Goal: Information Seeking & Learning: Check status

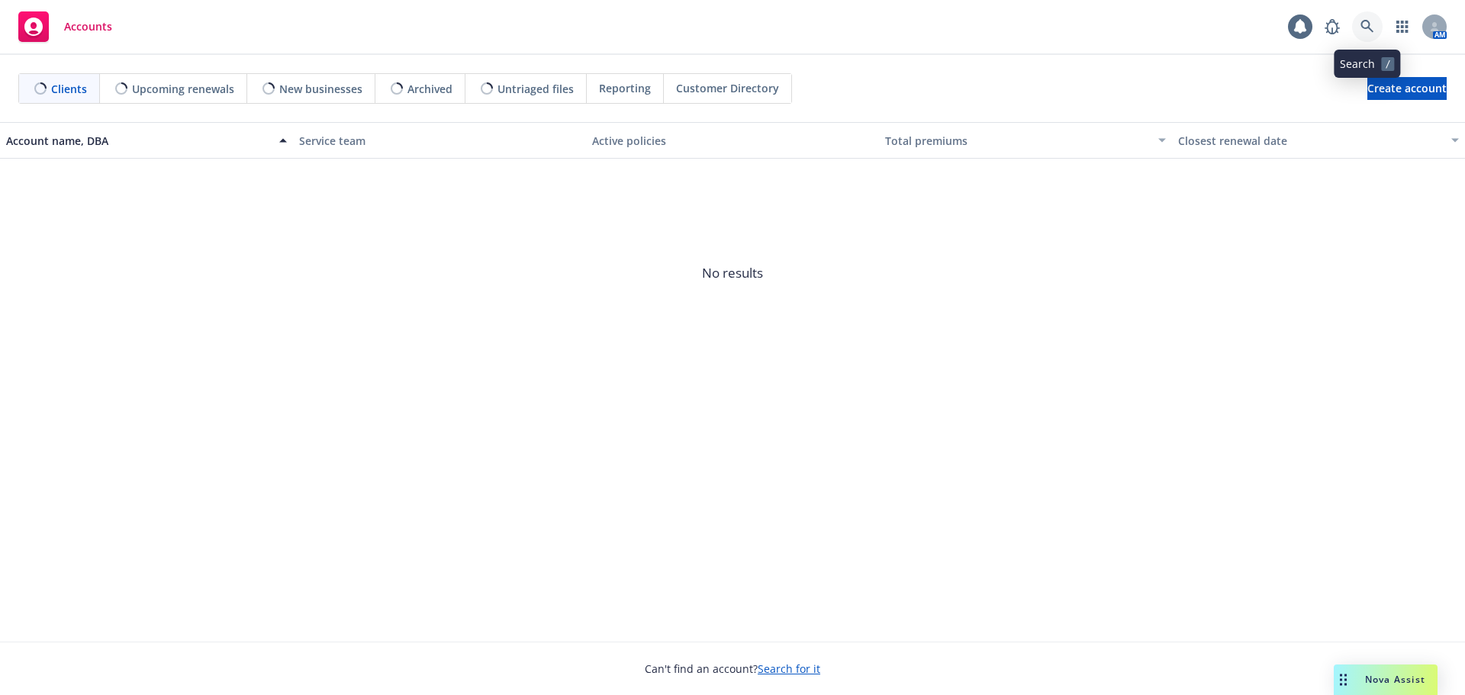
click at [1358, 27] on link at bounding box center [1367, 26] width 31 height 31
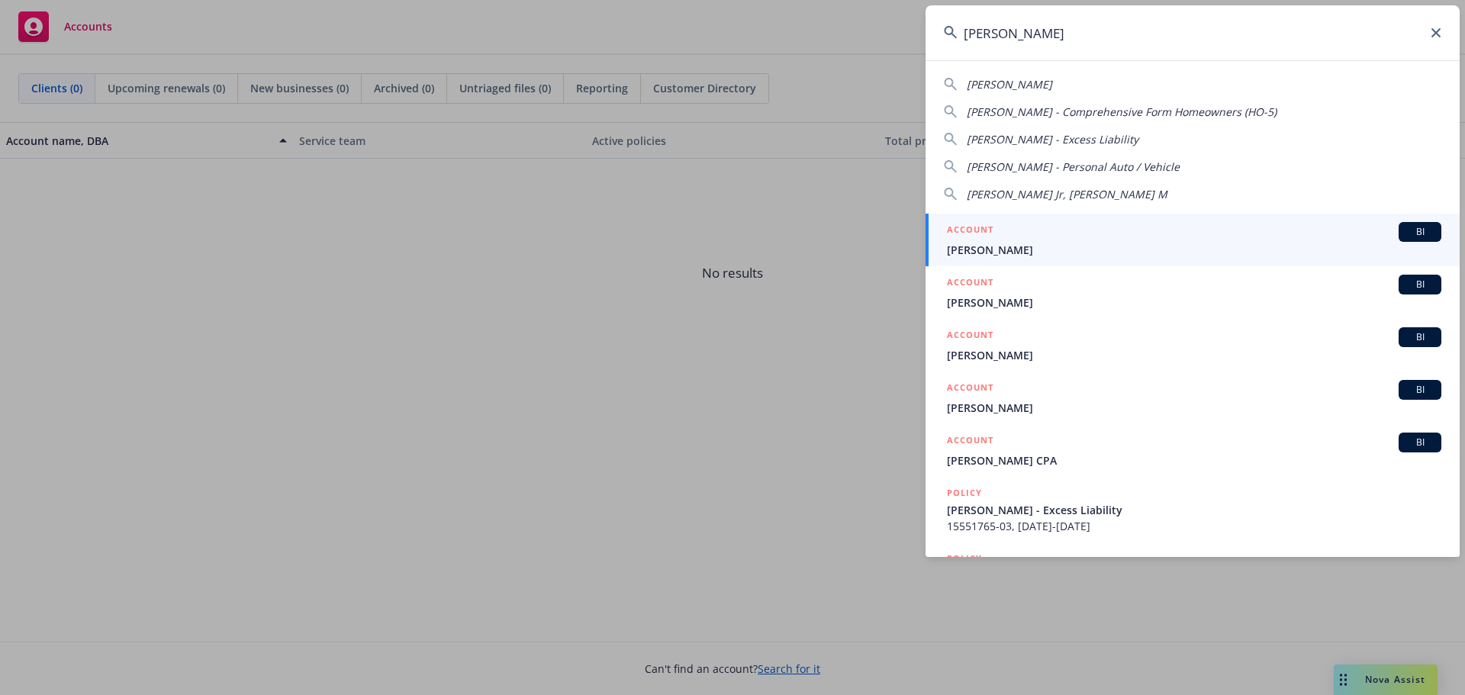
click at [1060, 40] on input "[PERSON_NAME]" at bounding box center [1192, 32] width 534 height 55
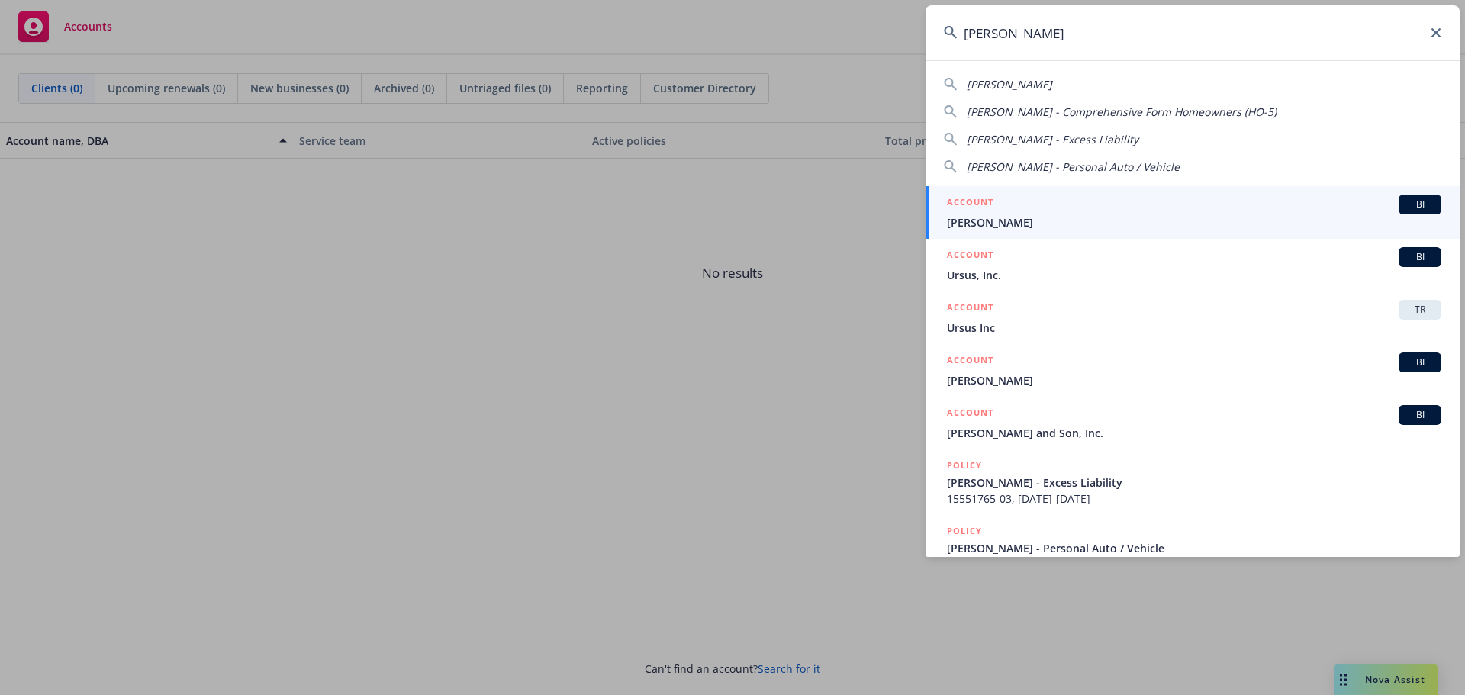
click at [1035, 92] on div "[PERSON_NAME]" at bounding box center [1192, 84] width 497 height 16
type input "[PERSON_NAME]"
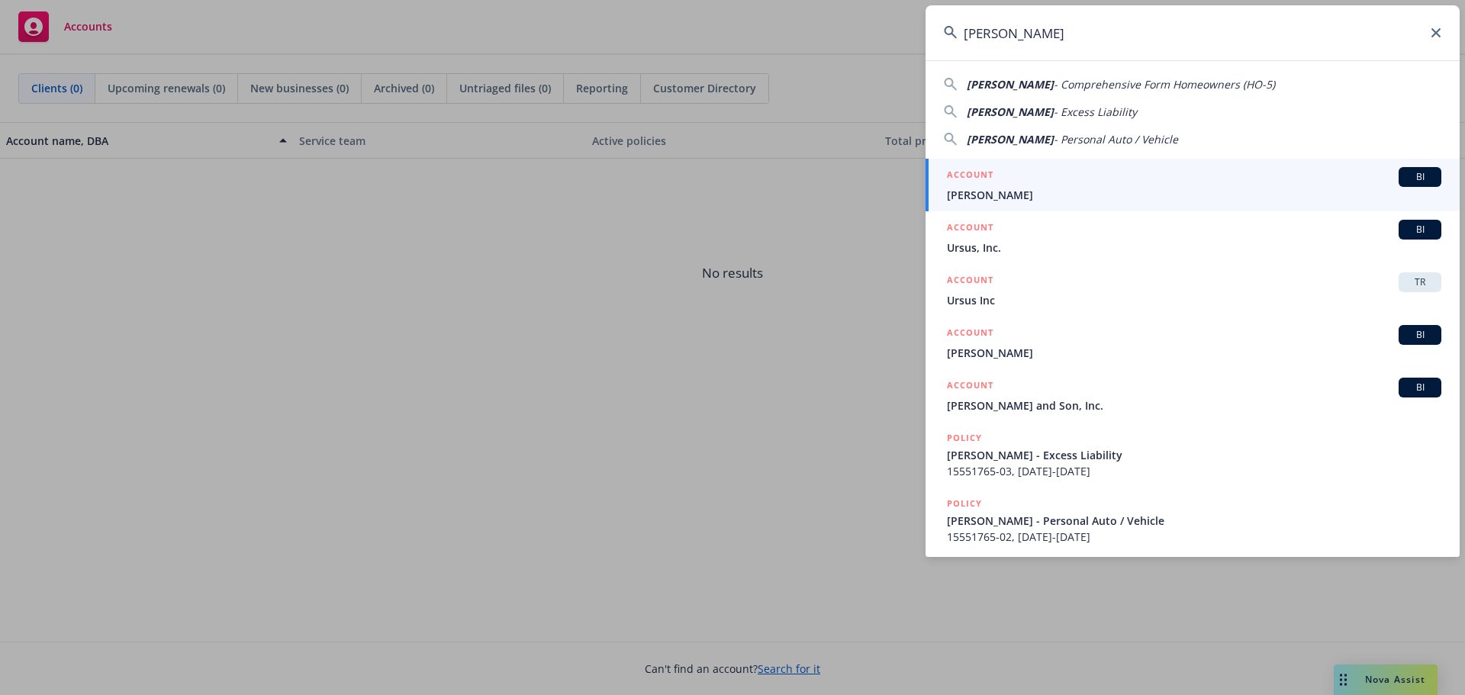
click at [1002, 192] on span "[PERSON_NAME]" at bounding box center [1194, 195] width 494 height 16
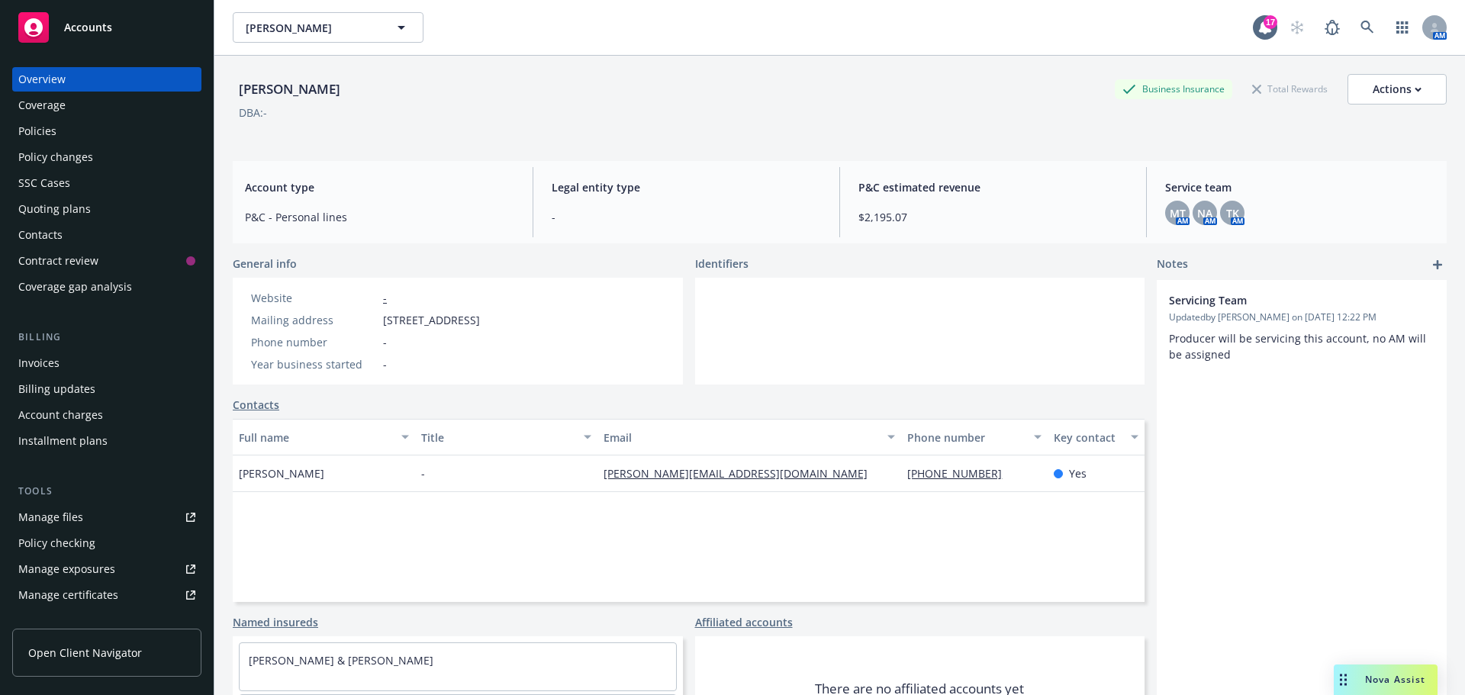
click at [111, 99] on div "Coverage" at bounding box center [106, 105] width 177 height 24
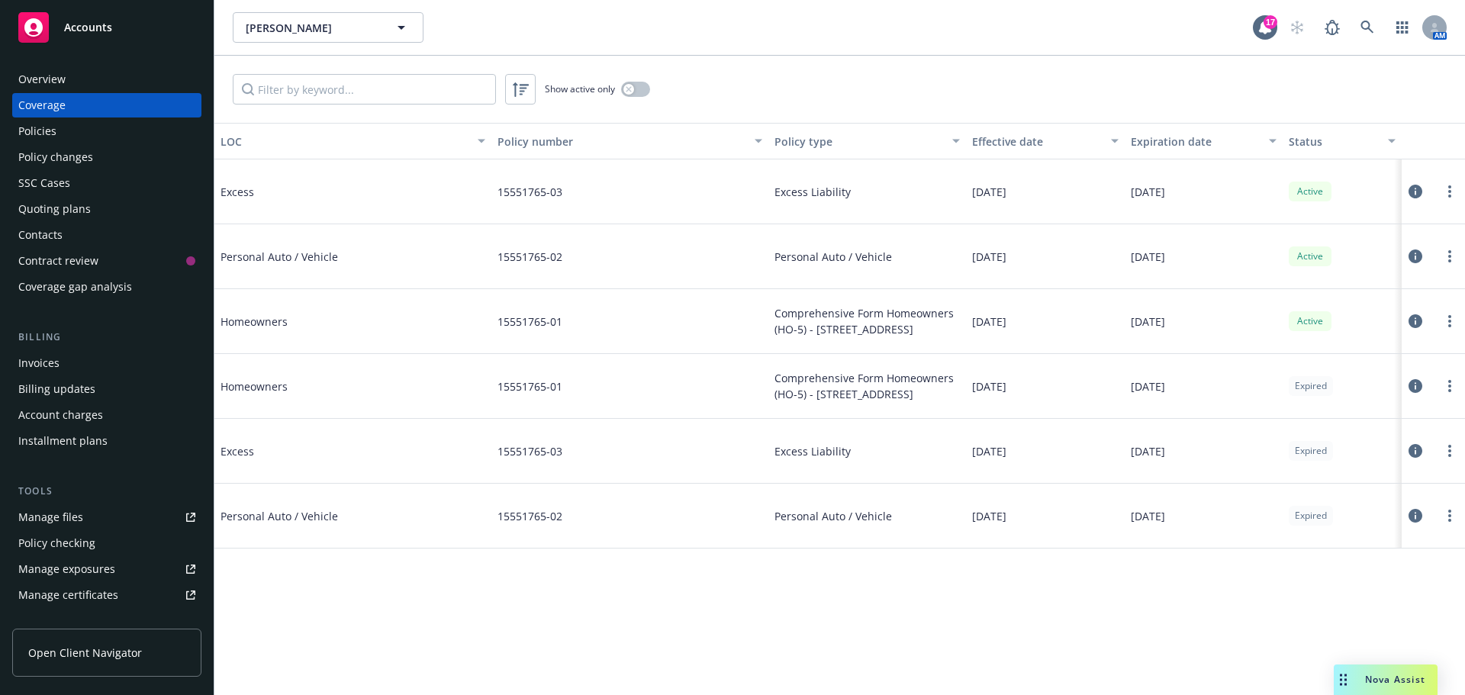
click at [101, 125] on div "Policies" at bounding box center [106, 131] width 177 height 24
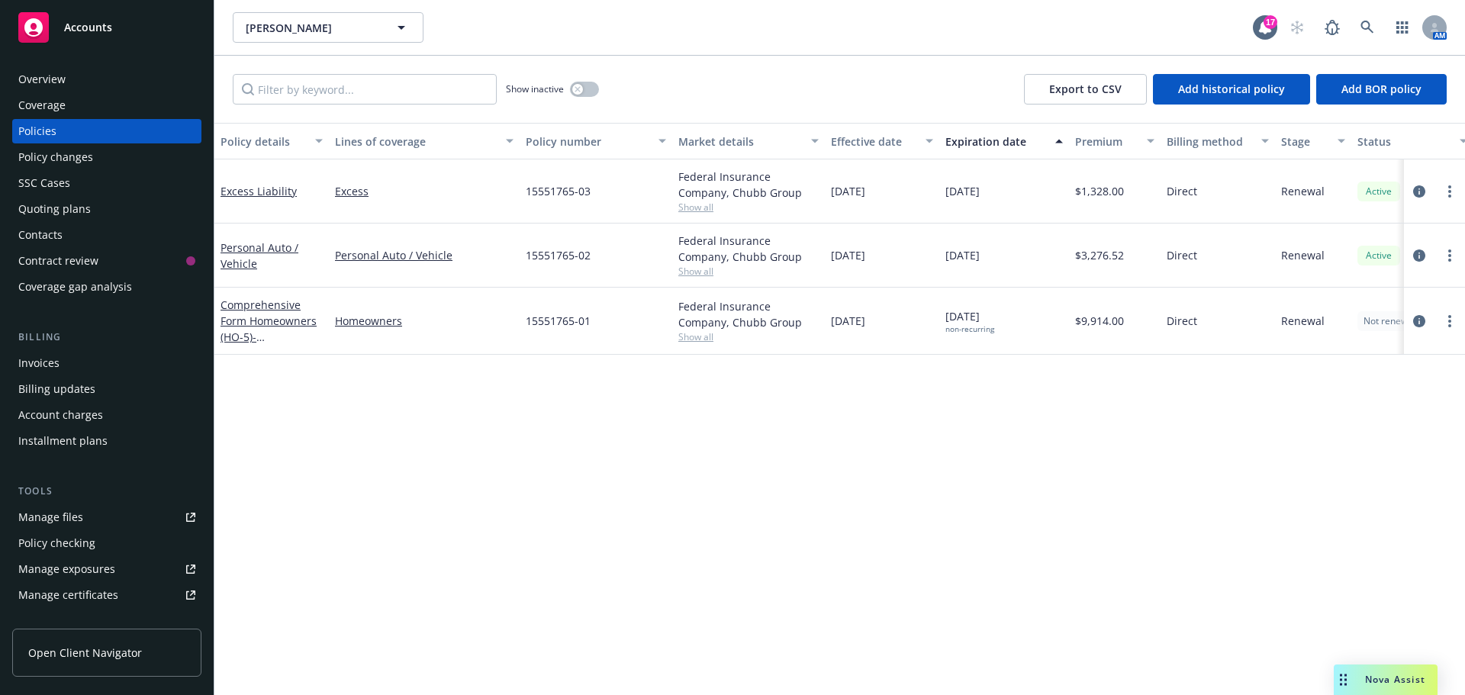
click at [158, 83] on div "Overview" at bounding box center [106, 79] width 177 height 24
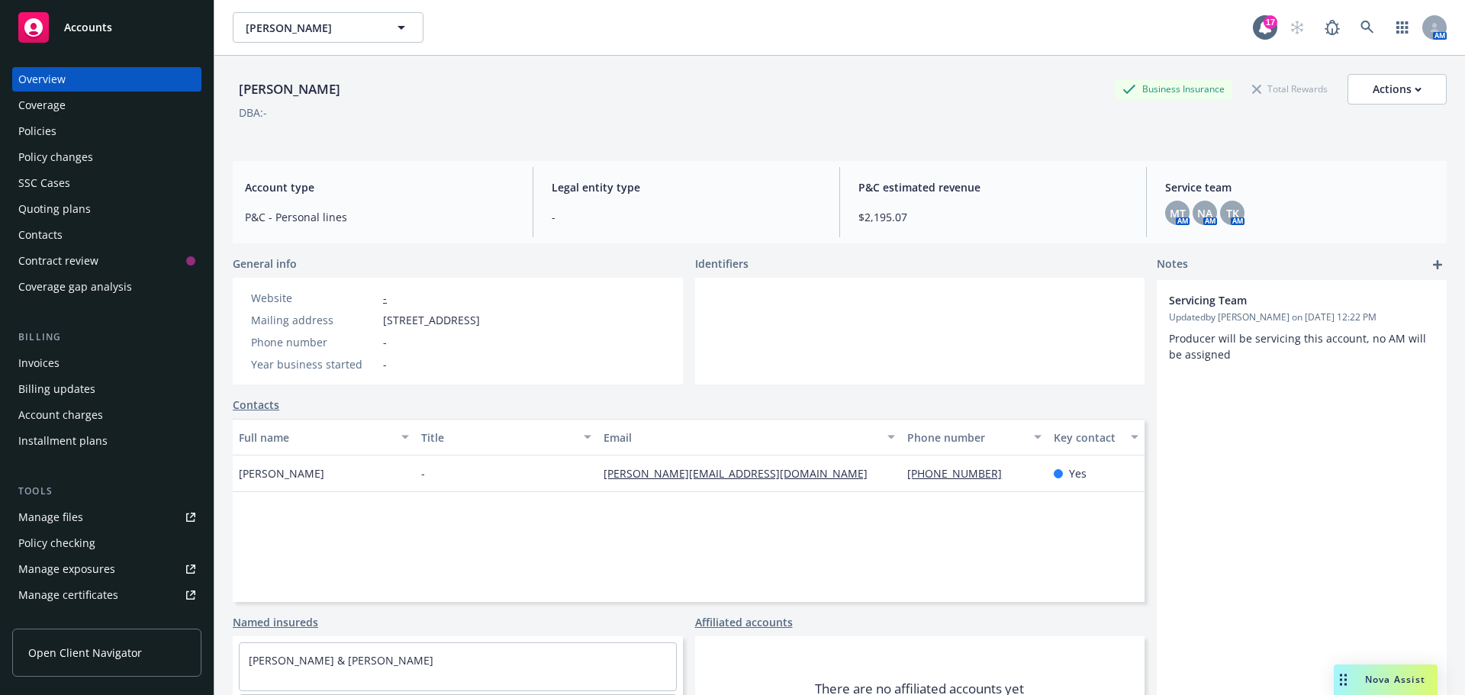
click at [1261, 619] on div "Servicing Team Updated by Jenn Meimerstorf on 12/28/2023, 12:22 PM Producer wil…" at bounding box center [1301, 528] width 290 height 496
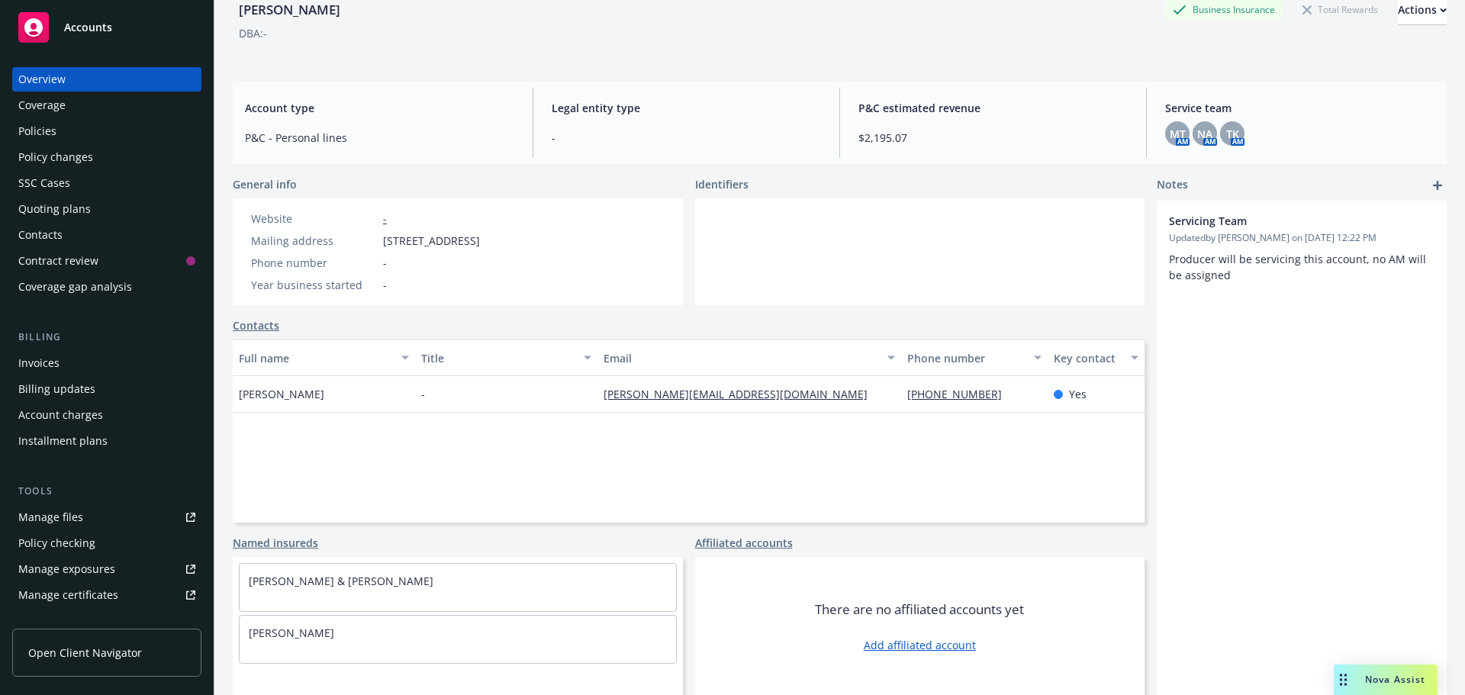
scroll to position [81, 0]
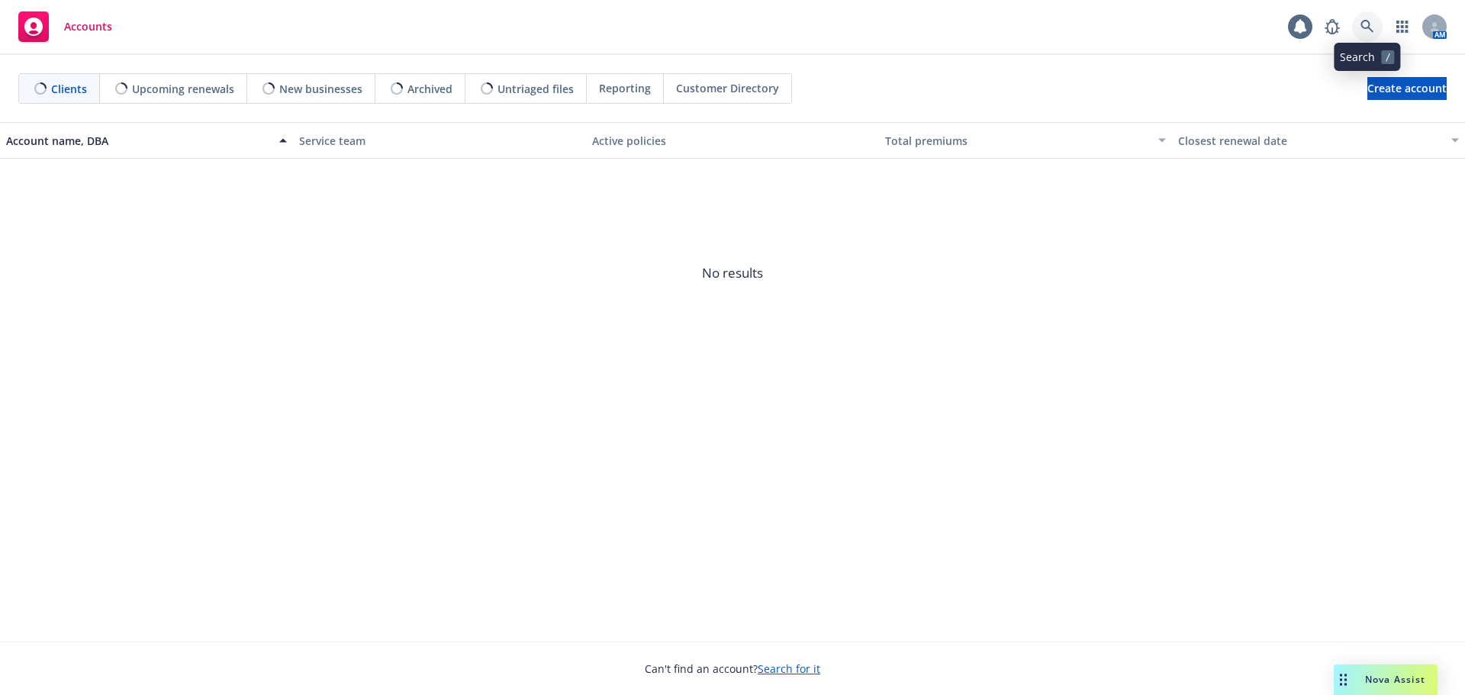
click at [1380, 30] on link at bounding box center [1367, 26] width 31 height 31
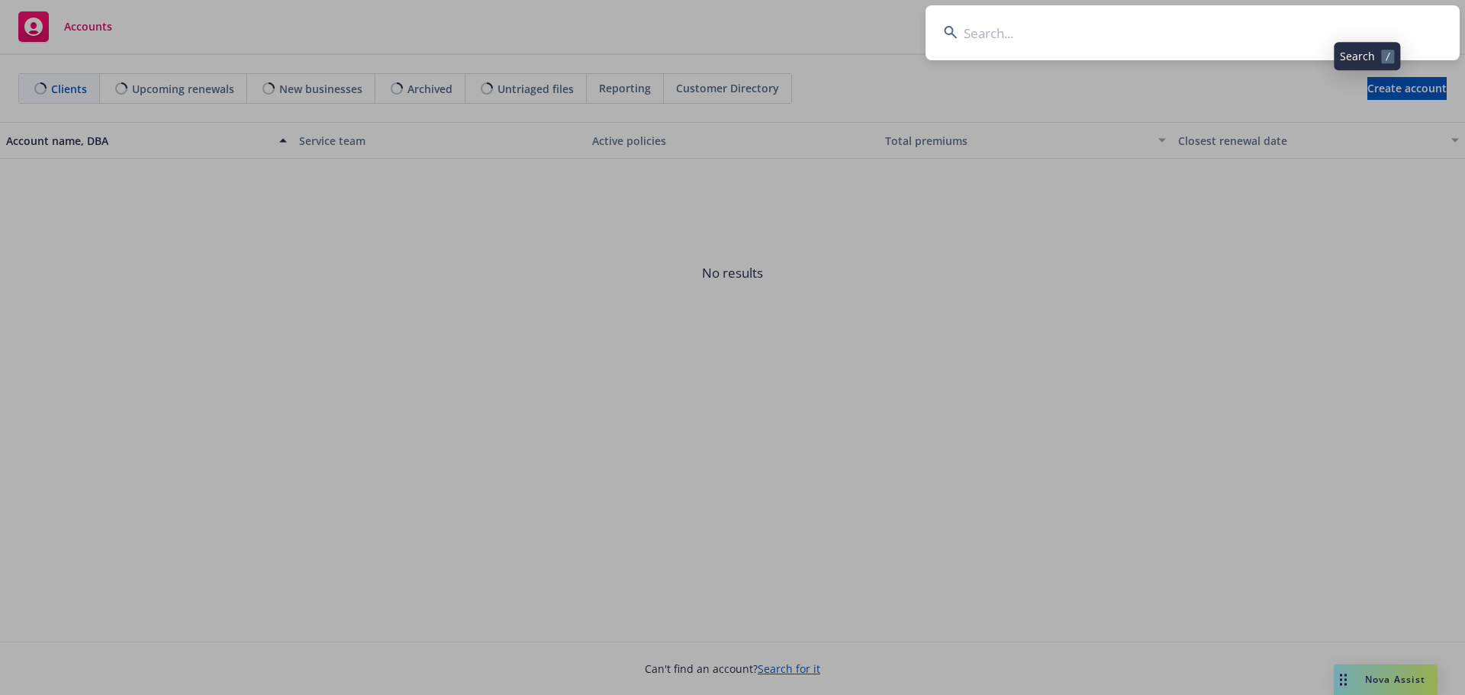
type input "v"
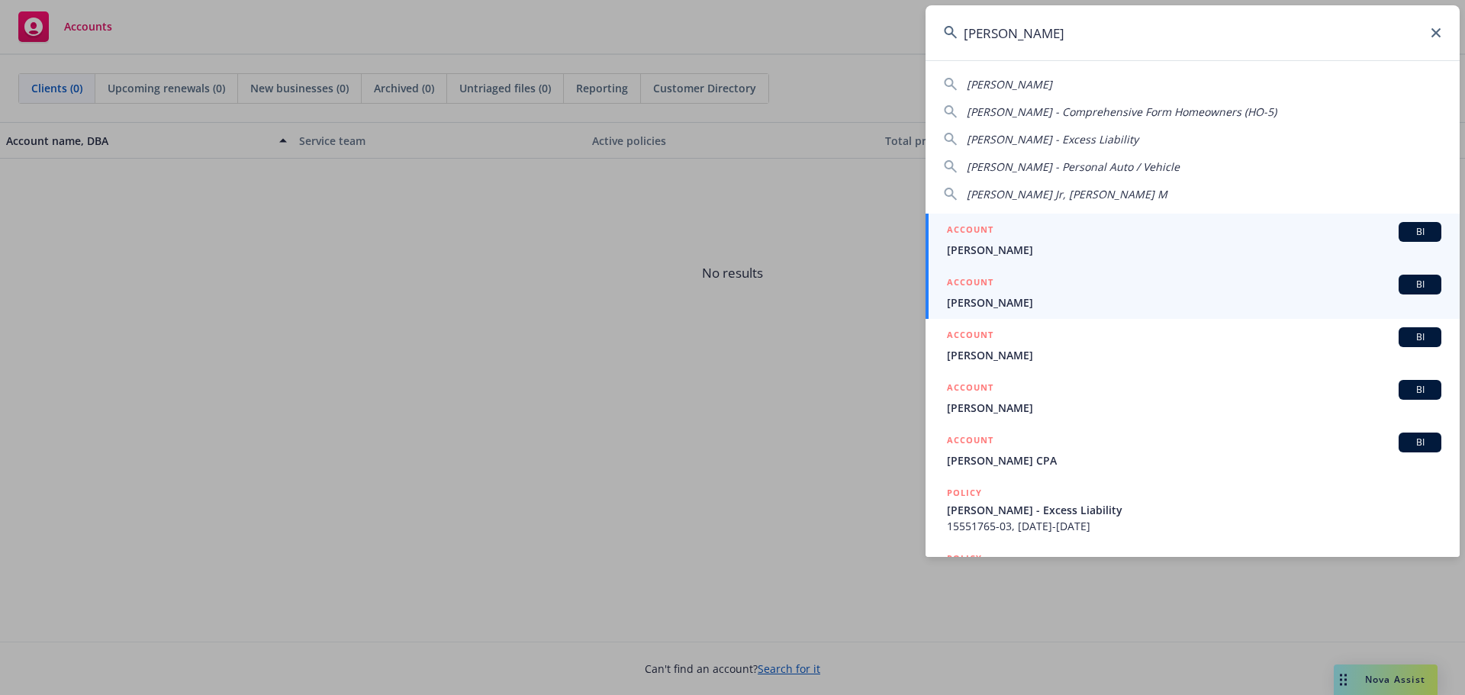
type input "[PERSON_NAME]"
click at [1082, 291] on div "ACCOUNT BI" at bounding box center [1194, 285] width 494 height 20
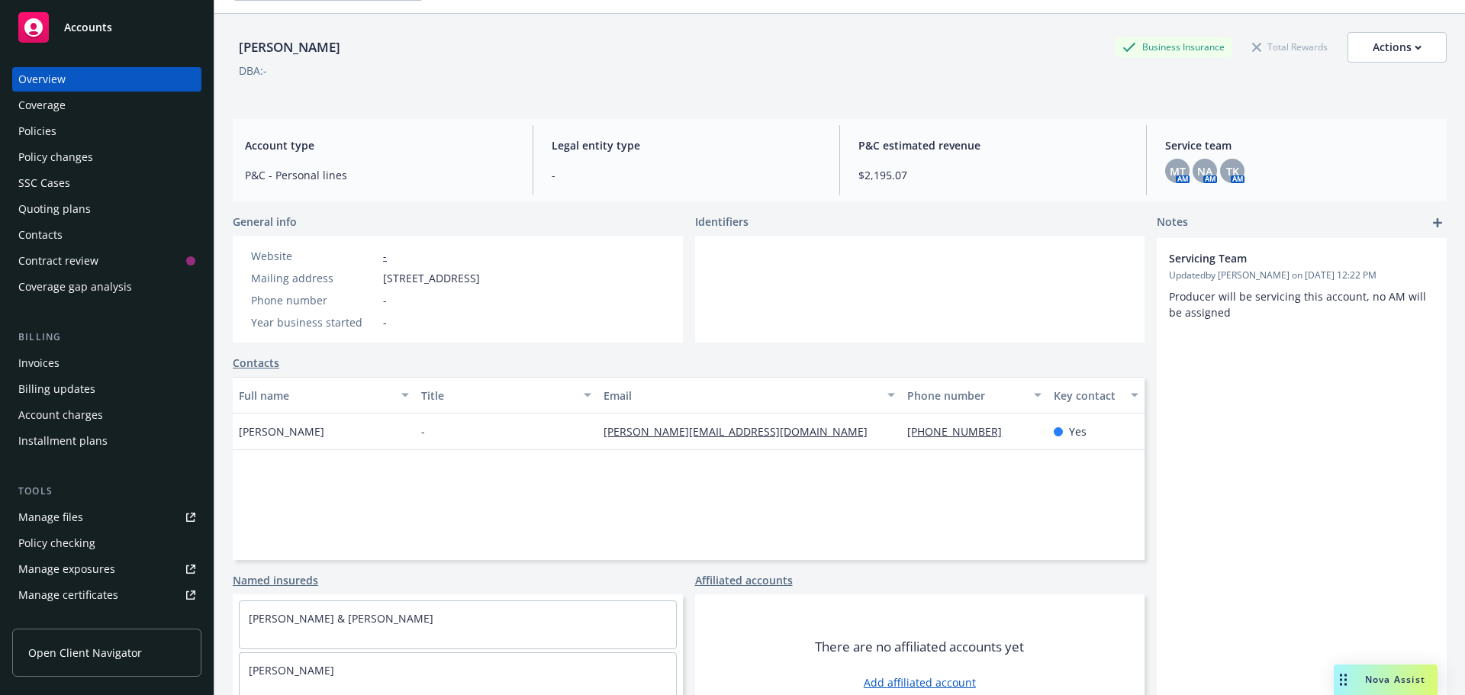
scroll to position [81, 0]
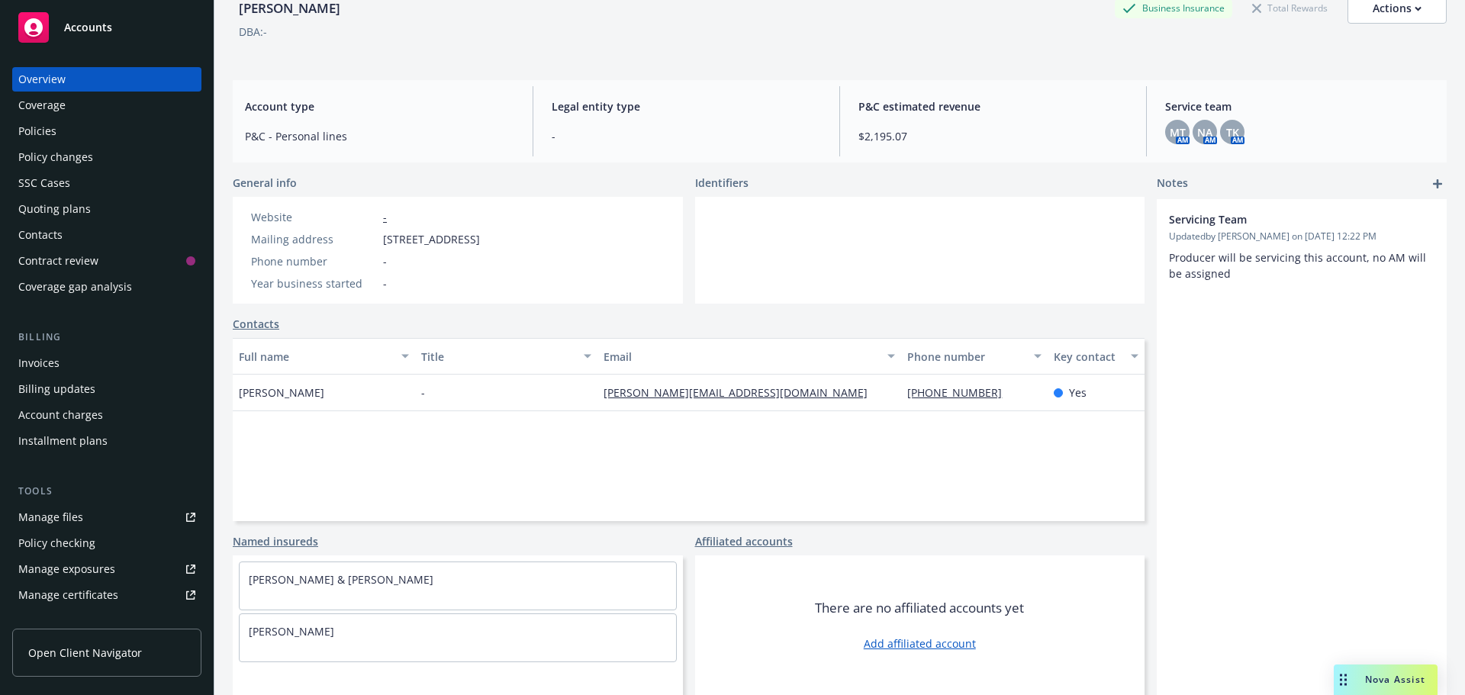
click at [146, 108] on div "Coverage" at bounding box center [106, 105] width 177 height 24
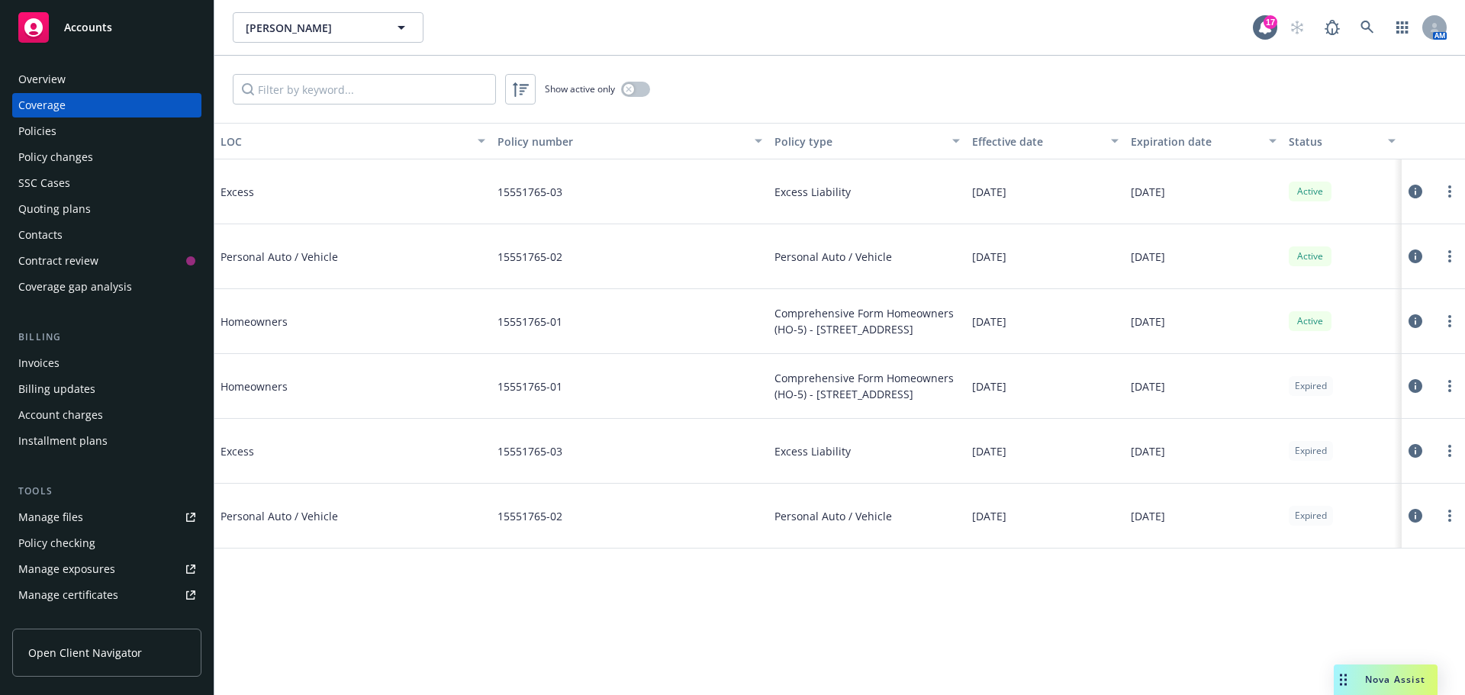
click at [49, 75] on div "Overview" at bounding box center [41, 79] width 47 height 24
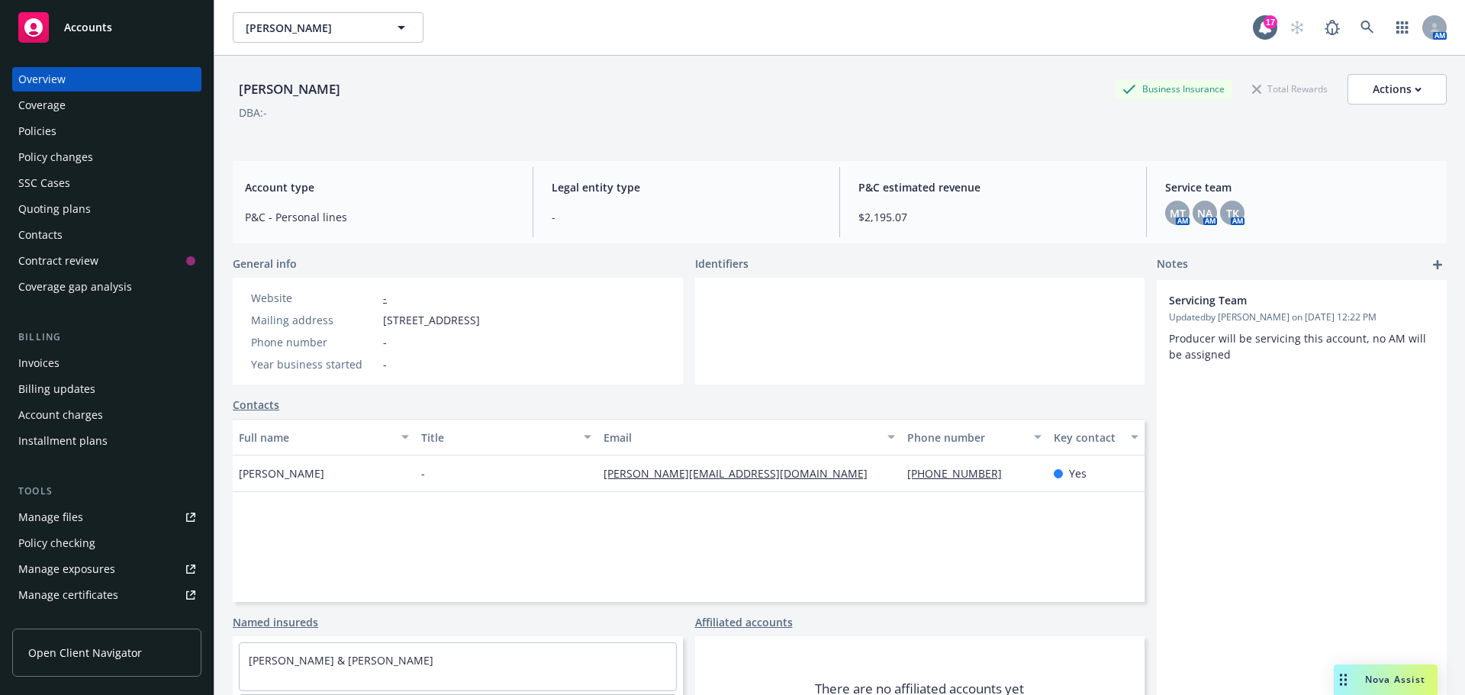
click at [1169, 555] on div "Servicing Team Updated by Jenn Meimerstorf on 12/28/2023, 12:22 PM Producer wil…" at bounding box center [1301, 528] width 290 height 496
